Goal: Task Accomplishment & Management: Manage account settings

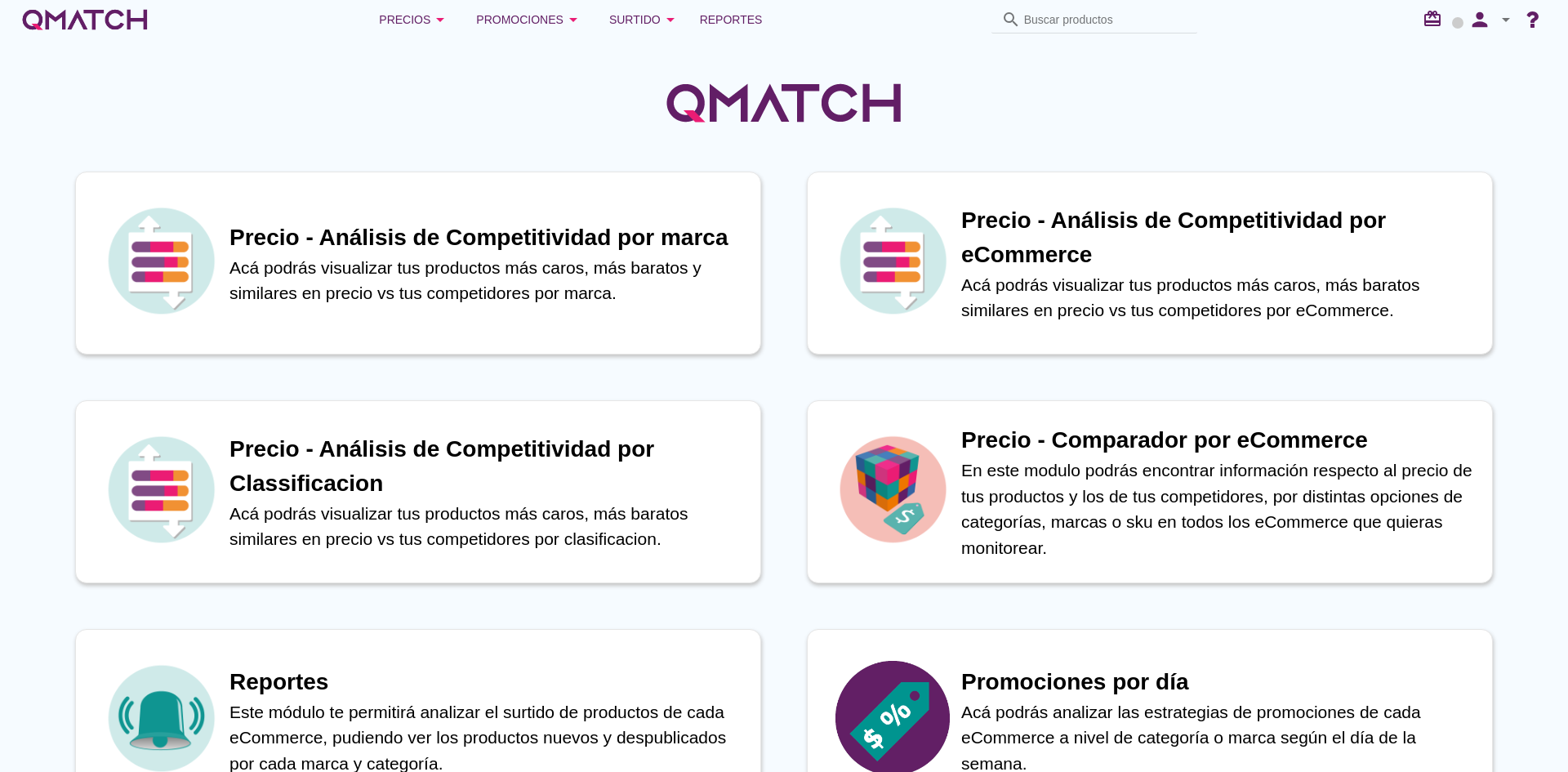
click at [1499, 12] on icon "arrow_drop_down" at bounding box center [1506, 19] width 19 height 19
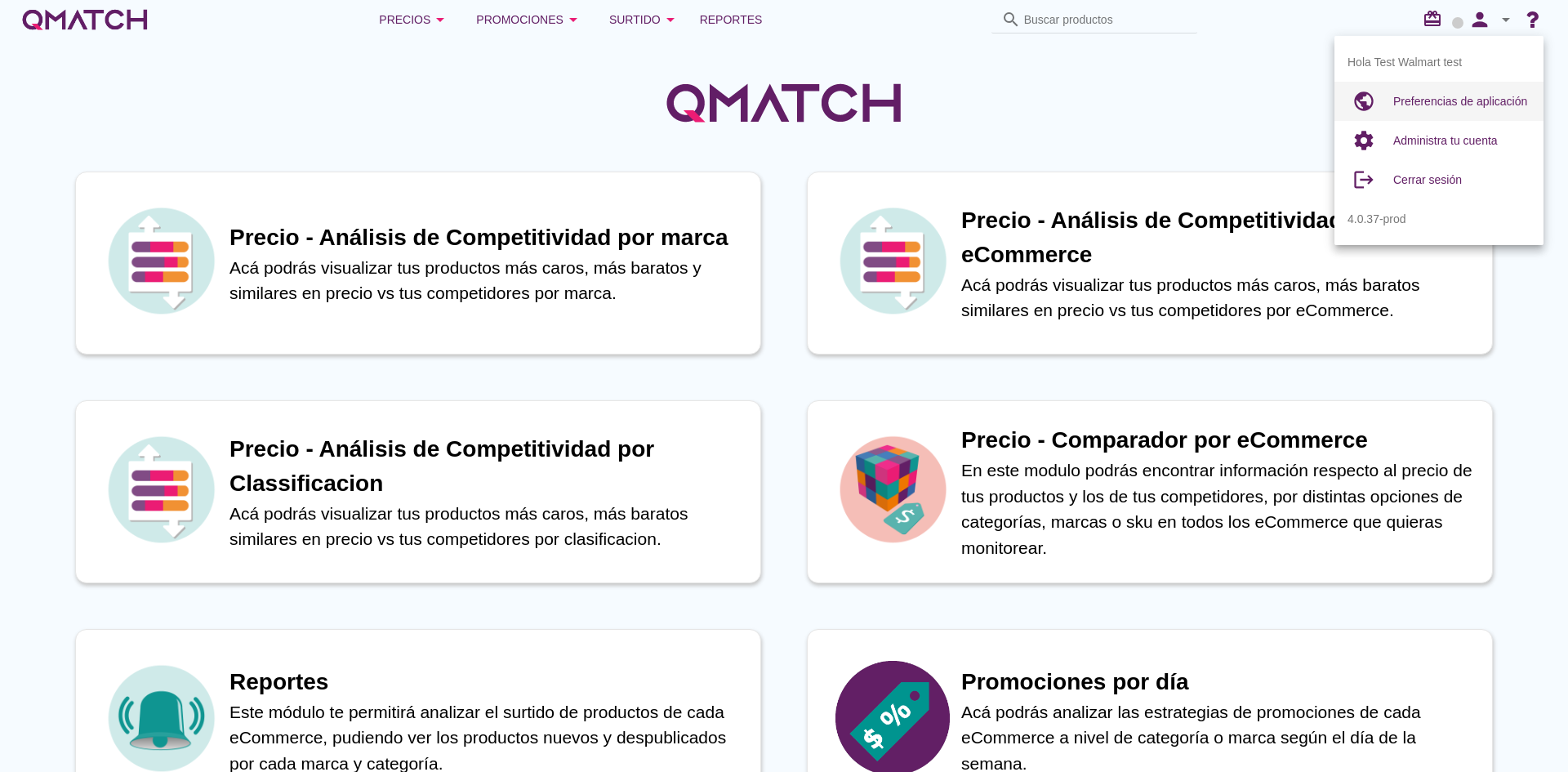
click at [1435, 97] on span "Preferencias de aplicación" at bounding box center [1459, 102] width 133 height 13
radio input "true"
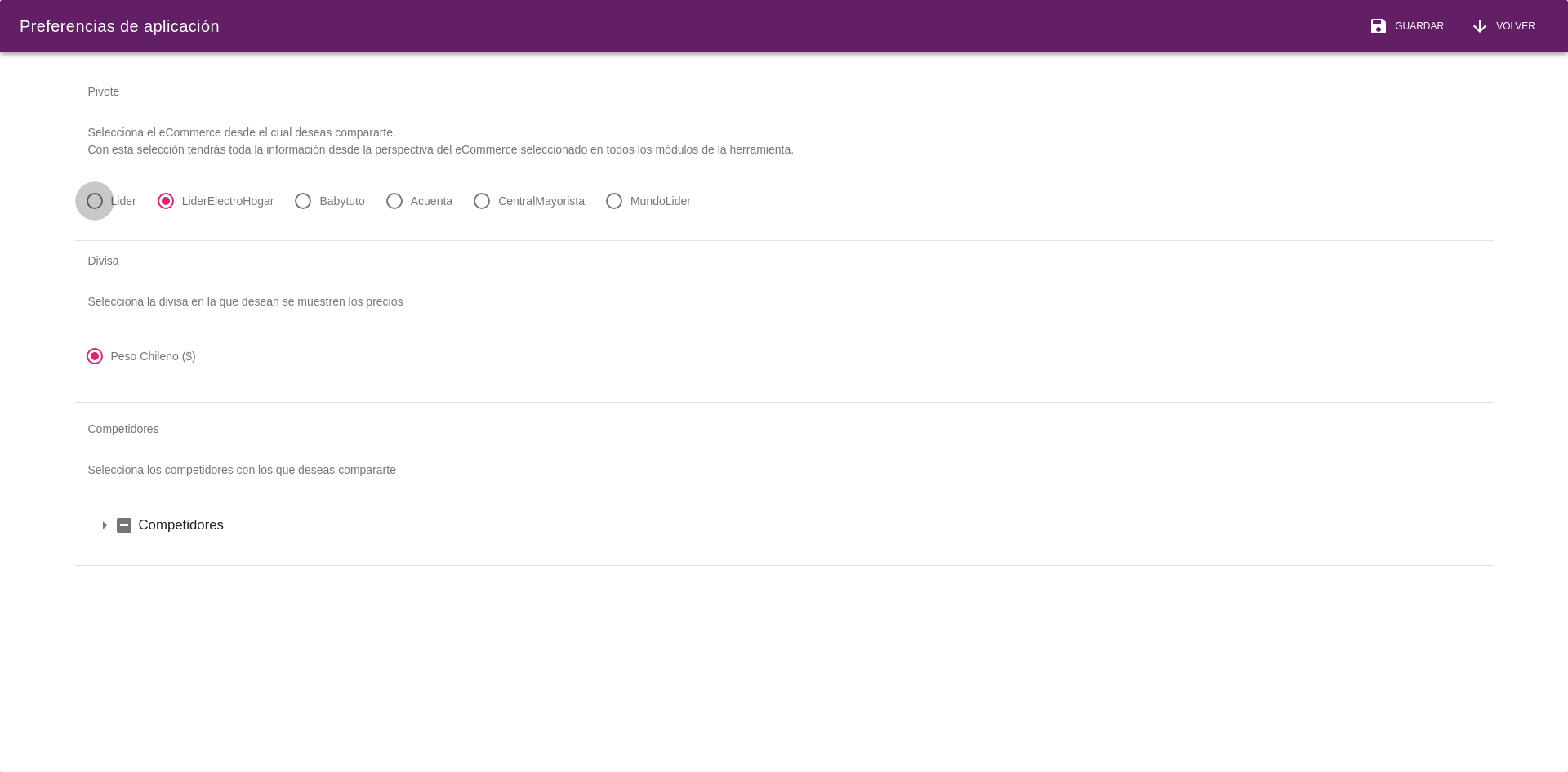
click at [108, 197] on div at bounding box center [94, 201] width 28 height 28
radio input "true"
click at [1415, 22] on span "Guardar" at bounding box center [1416, 26] width 56 height 14
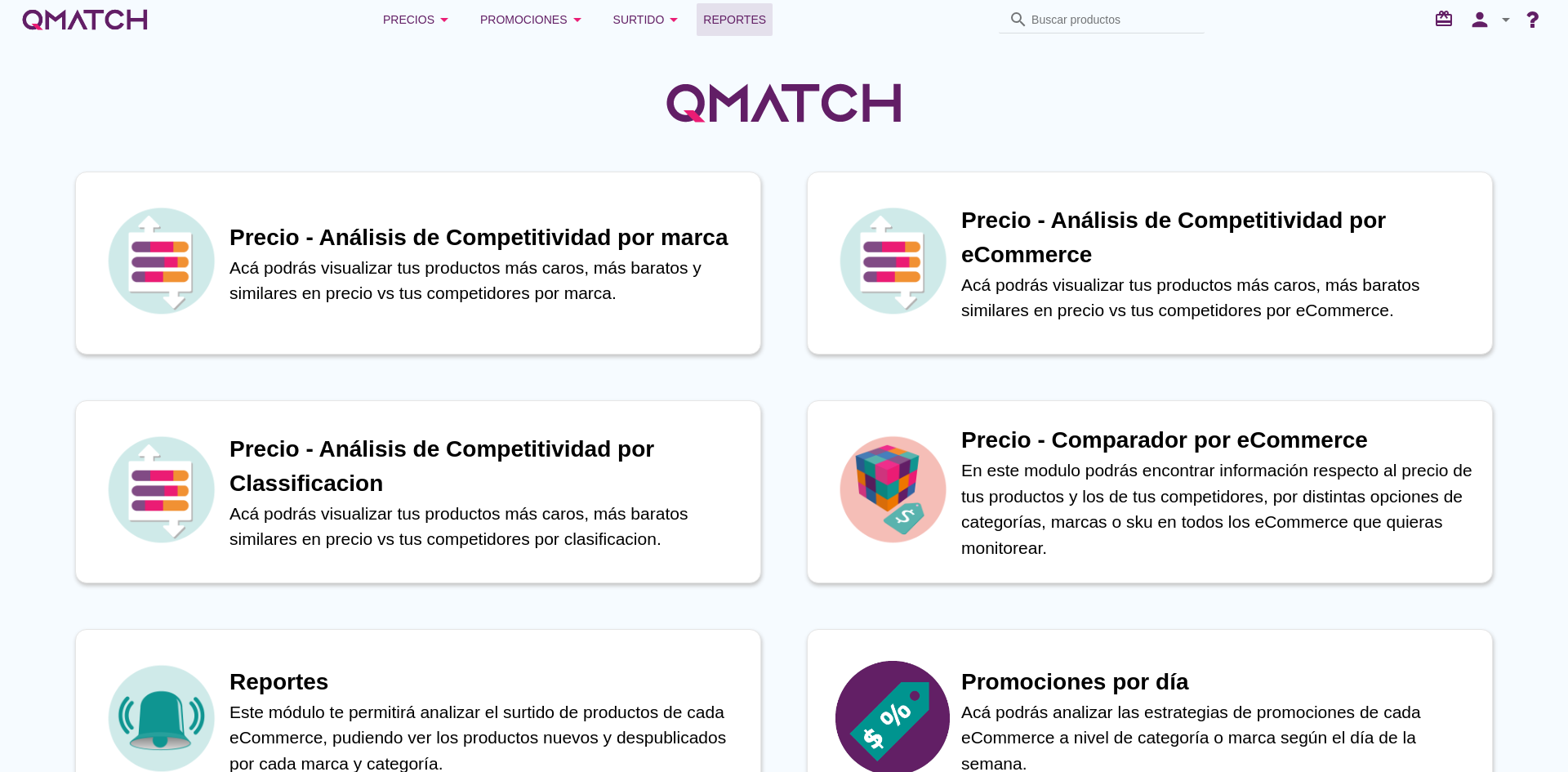
click at [740, 22] on span "Reportes" at bounding box center [734, 19] width 62 height 19
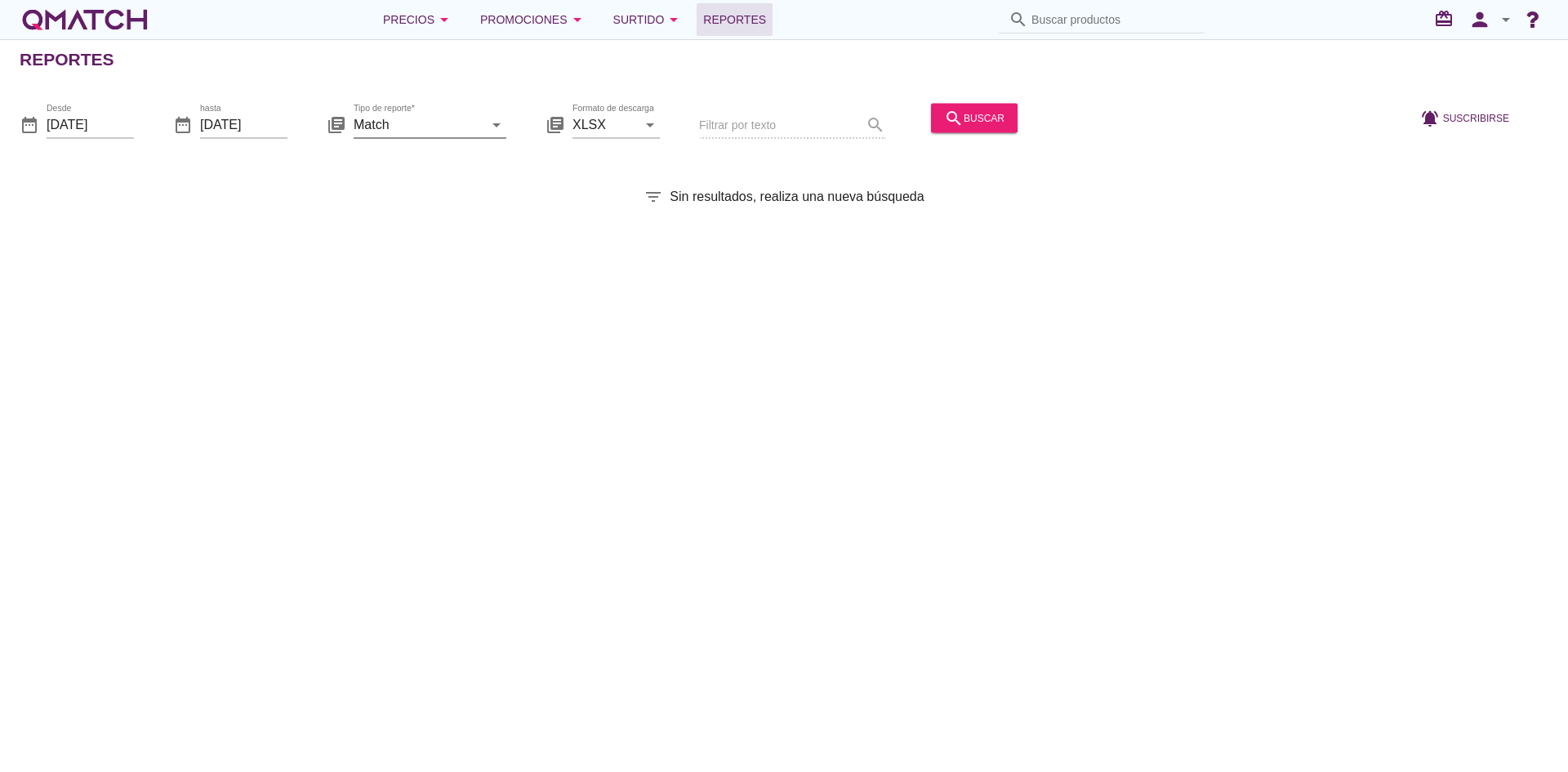
click at [420, 123] on input "Match" at bounding box center [418, 124] width 130 height 26
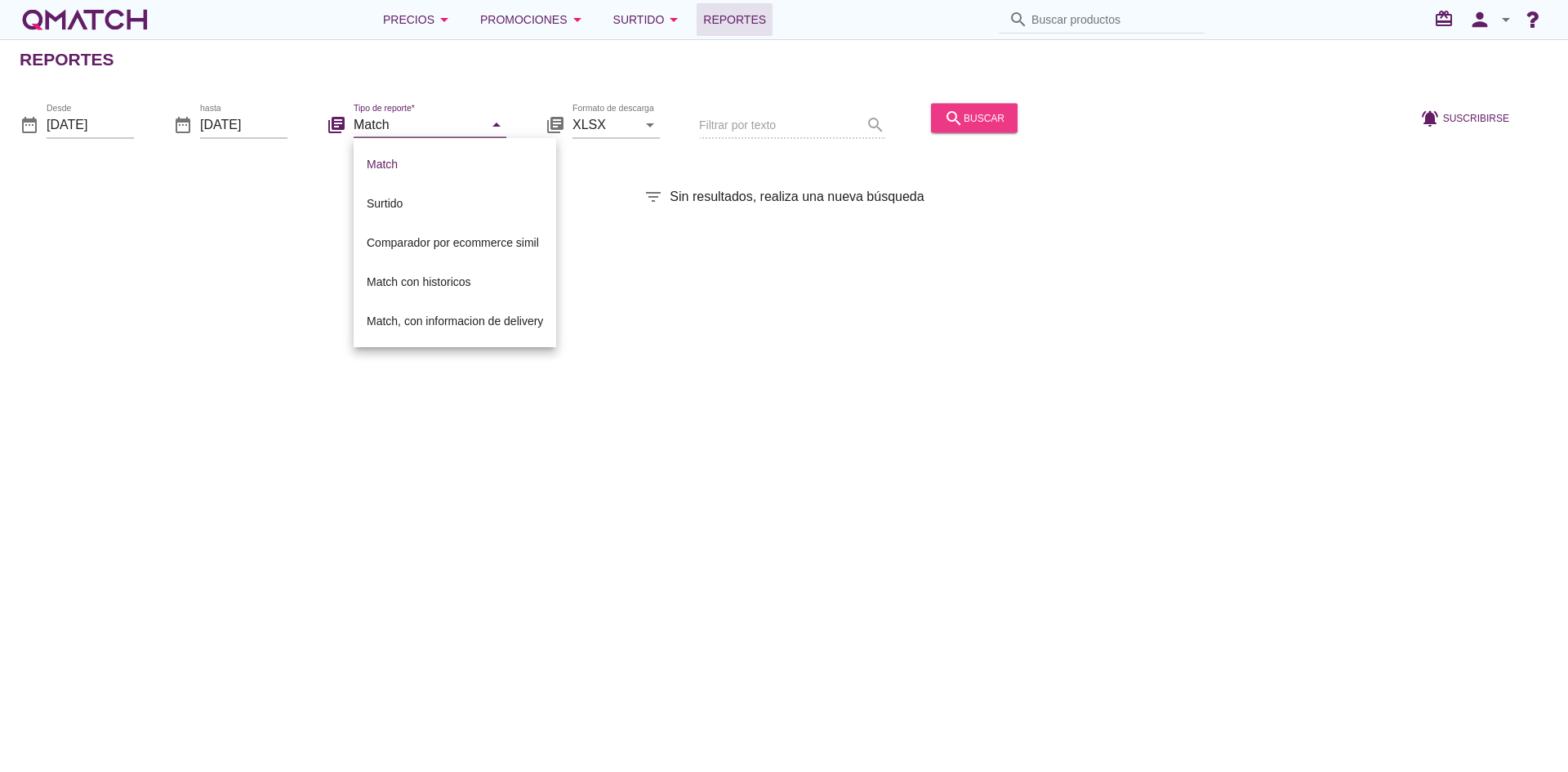
click at [977, 131] on button "search buscar" at bounding box center [975, 117] width 86 height 30
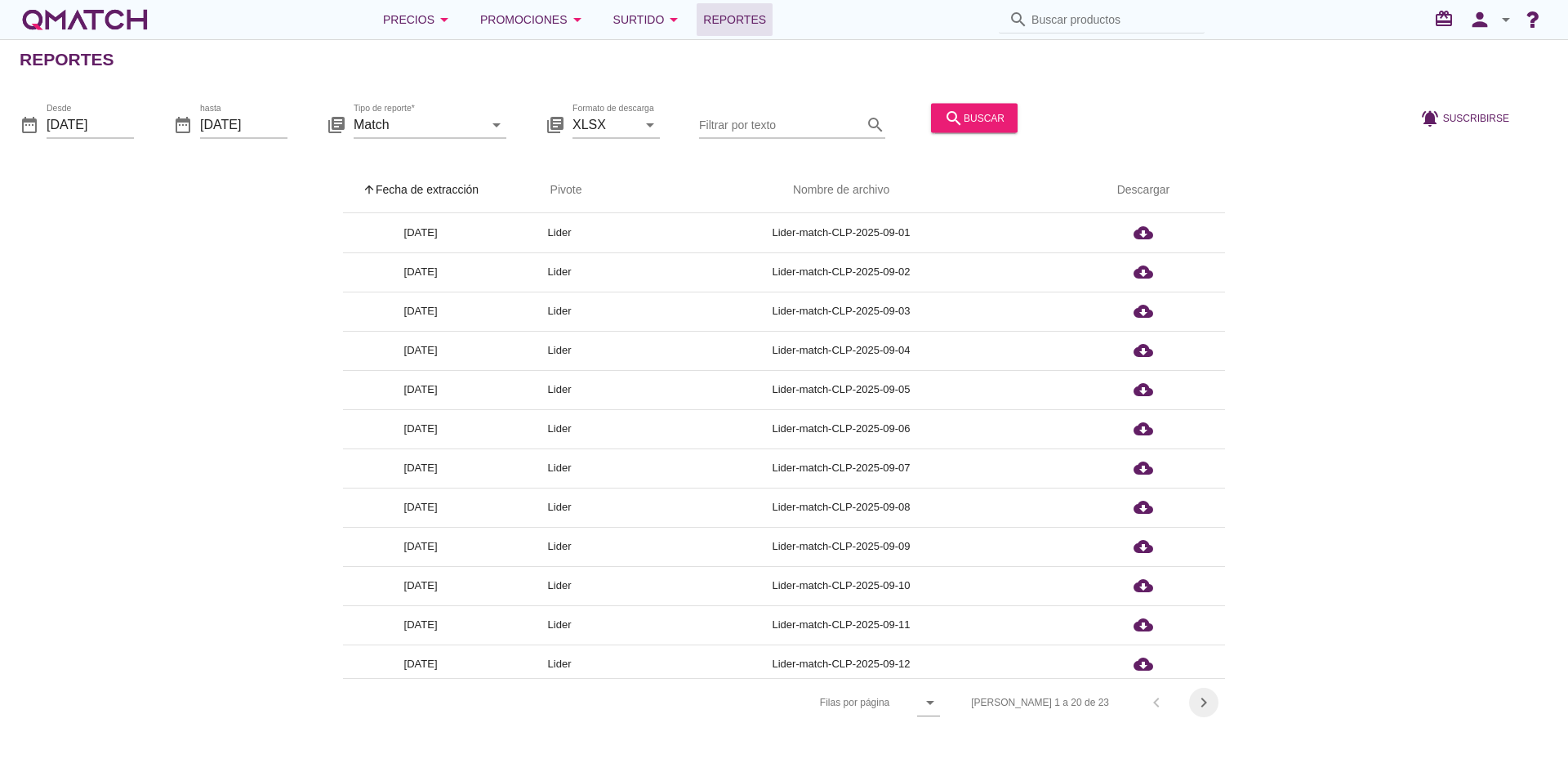
click at [1213, 699] on icon "chevron_right" at bounding box center [1204, 702] width 19 height 19
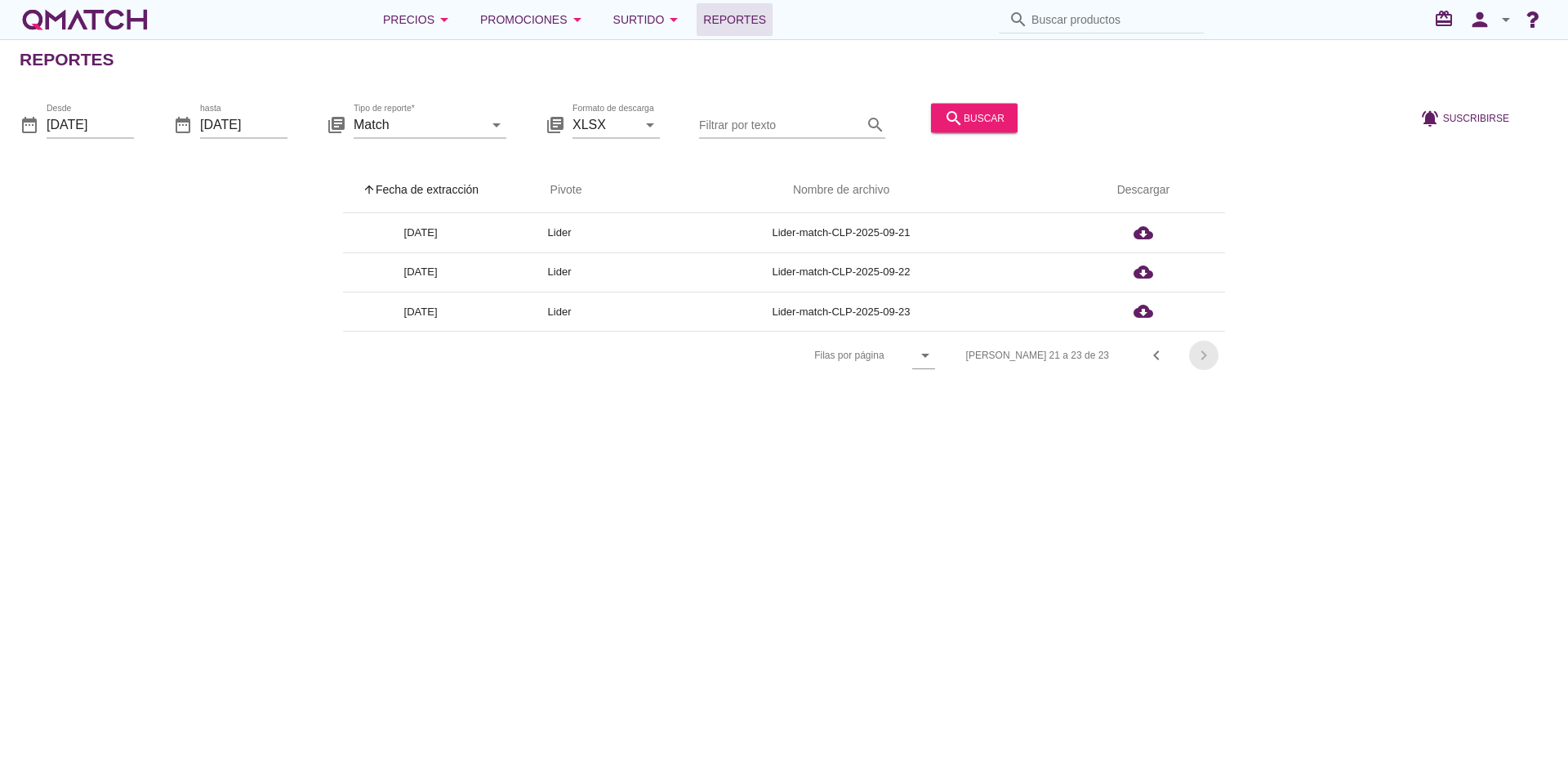
click at [1213, 699] on div "Reportes date_range Desde [DATE] date_range hasta [DATE] library_books Tipo de …" at bounding box center [784, 405] width 1568 height 733
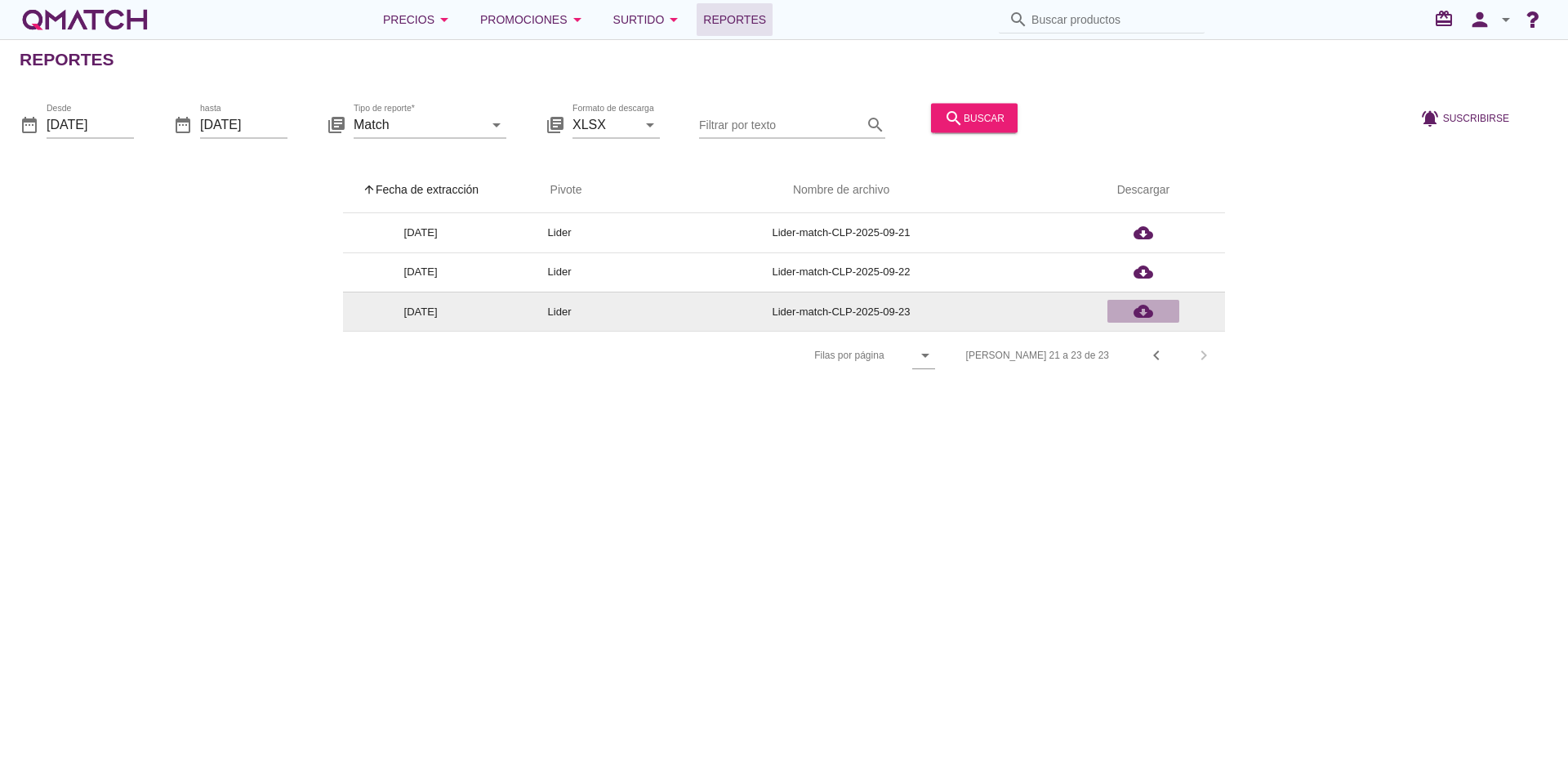
click at [1128, 309] on div "cloud_download" at bounding box center [1143, 311] width 59 height 19
